Goal: Transaction & Acquisition: Purchase product/service

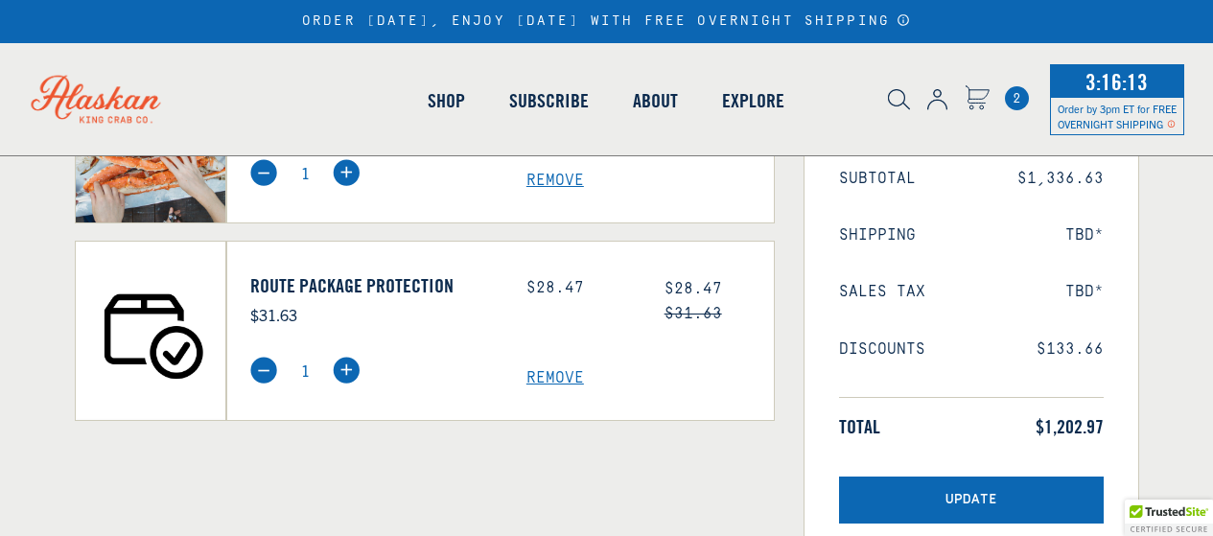
select select "40826597245007"
select select "40826744897615"
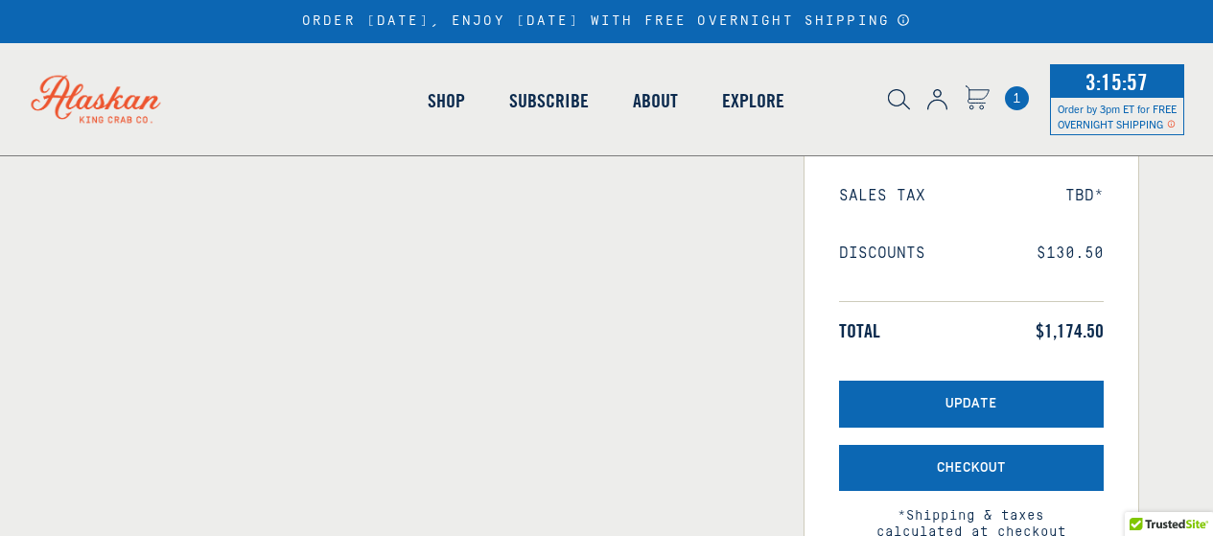
select select "40826597245007"
select select "40826744897615"
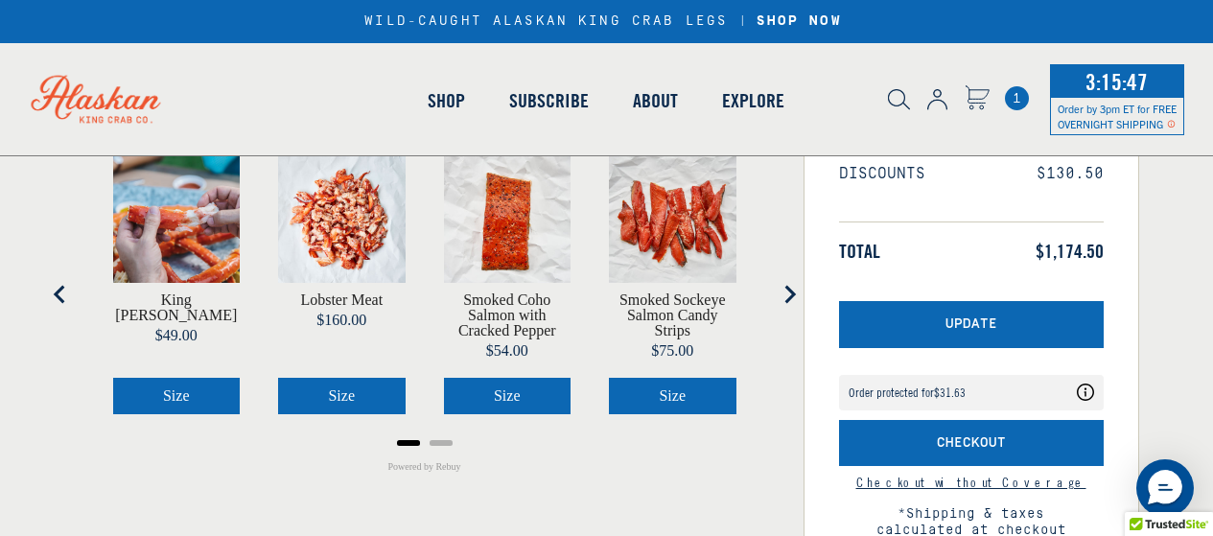
scroll to position [385, 0]
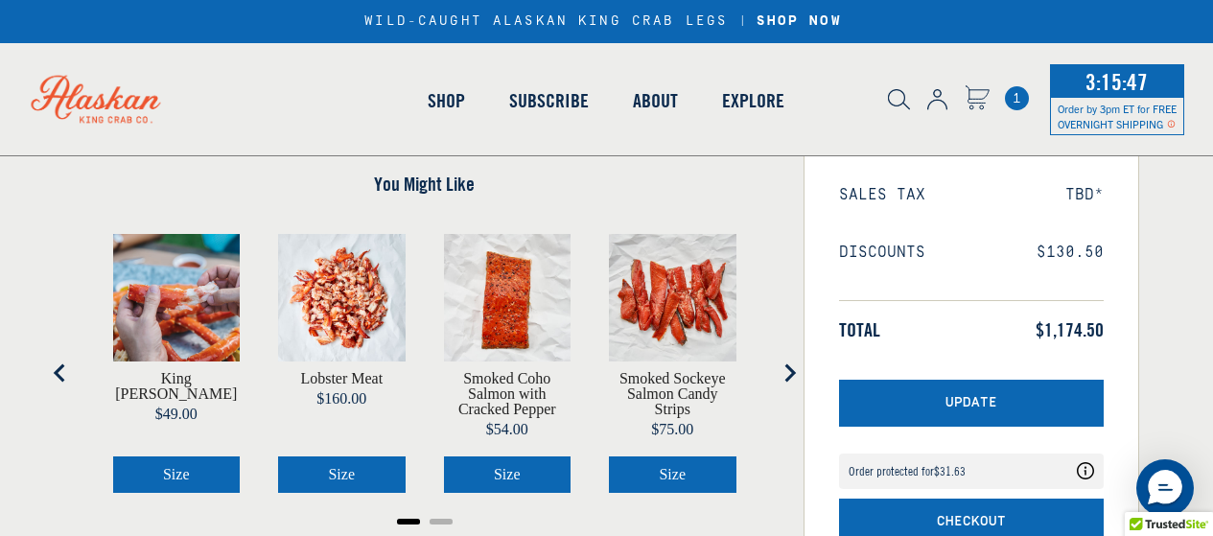
click at [208, 301] on img "product" at bounding box center [177, 298] width 128 height 128
click at [791, 367] on icon "Next slide" at bounding box center [789, 372] width 19 height 19
